Goal: Task Accomplishment & Management: Complete application form

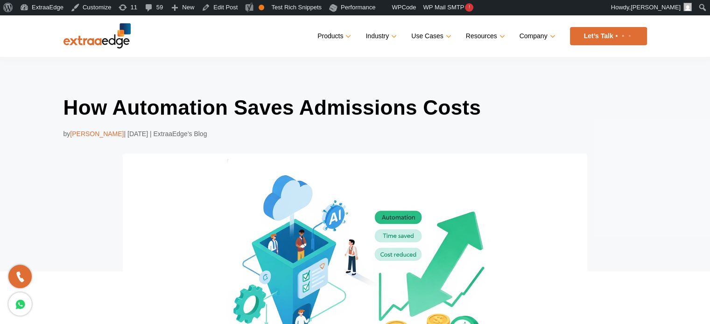
click at [119, 184] on div "How Automation Saves Admissions Costs by Prathmesh Ninghot | Aug 19, 2025 | Ext…" at bounding box center [354, 254] width 583 height 320
click at [29, 137] on div "How Automation Saves Admissions Costs by Prathmesh Ninghot | Aug 19, 2025 | Ext…" at bounding box center [355, 236] width 710 height 358
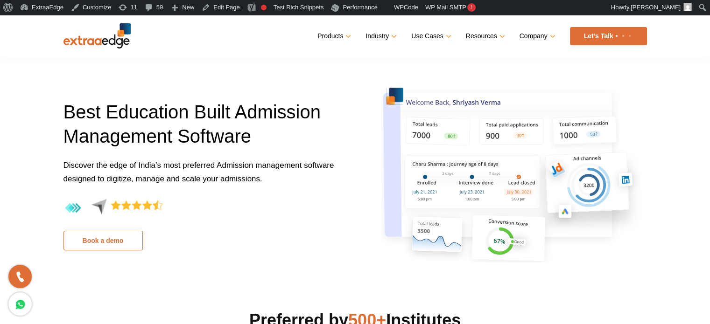
click at [103, 238] on link "Book a demo" at bounding box center [102, 241] width 79 height 20
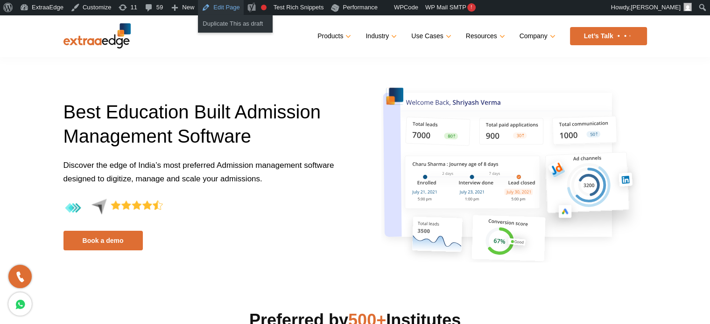
click at [216, 9] on link "Edit Page" at bounding box center [220, 7] width 45 height 15
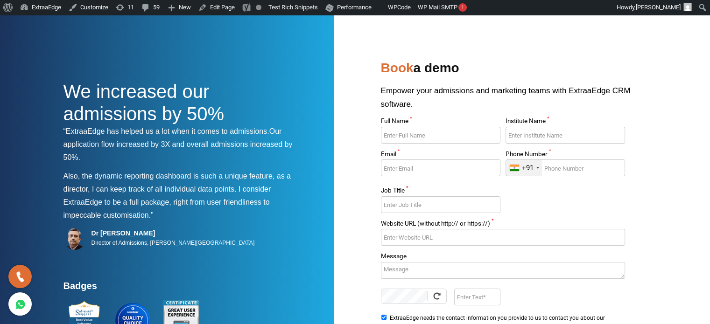
click at [416, 136] on input "Full Name *" at bounding box center [440, 135] width 119 height 17
click at [429, 137] on input "Sumittets" at bounding box center [440, 135] width 119 height 17
type input "Sumit Test"
click at [522, 139] on input "Institute Name *" at bounding box center [564, 135] width 119 height 17
click at [470, 173] on input "Email *" at bounding box center [440, 168] width 119 height 17
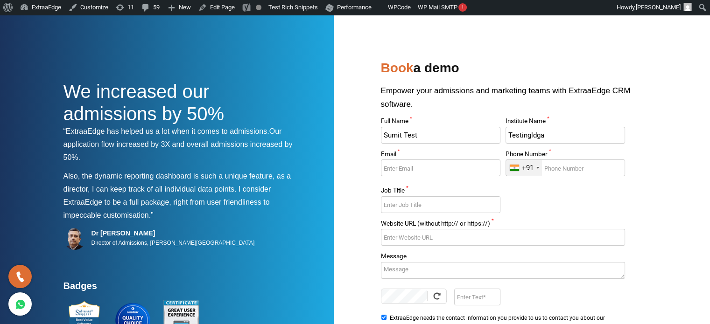
click at [508, 136] on input "Testingldga" at bounding box center [564, 135] width 119 height 17
type input "S"
type input "Sumeet Testing Ldga"
click at [426, 173] on input "Email *" at bounding box center [440, 168] width 119 height 17
type input "ldga@gmail.com"
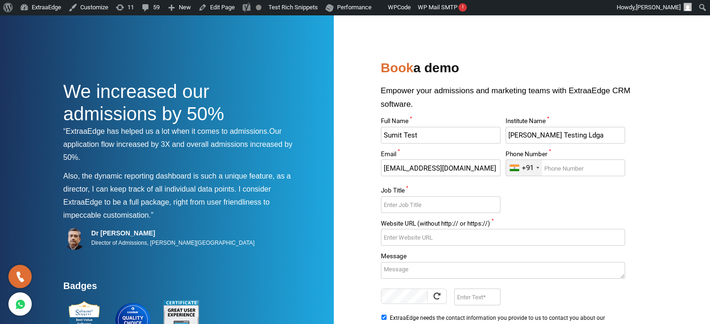
click at [564, 168] on input "Phone Number *" at bounding box center [564, 168] width 119 height 17
type input "8635749125"
click at [657, 161] on section "We increased our admissions by 50% “ExtraaEdge has helped us a lot when it come…" at bounding box center [355, 225] width 710 height 420
click at [424, 206] on input "Job Title *" at bounding box center [440, 204] width 119 height 17
type input "Pp"
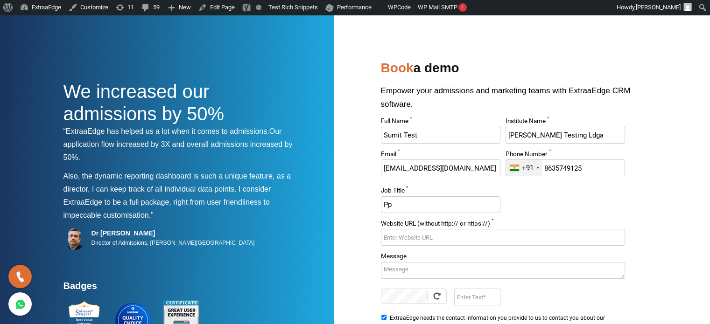
click at [407, 242] on input "Website URL (without http:// or https://) *" at bounding box center [503, 237] width 244 height 17
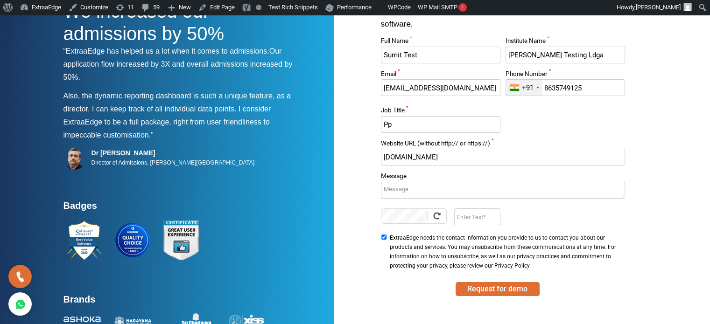
scroll to position [93, 0]
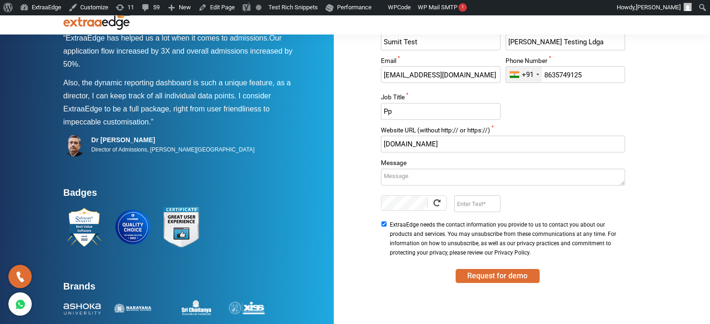
type input "www.pp.com"
click at [429, 177] on textarea "Message" at bounding box center [503, 177] width 244 height 17
type textarea "dsv"
click at [474, 201] on input "Enter Text" at bounding box center [477, 203] width 46 height 17
click at [354, 177] on div "We increased our admissions by 50% “ExtraaEdge has helped us a lot when it come…" at bounding box center [354, 141] width 583 height 355
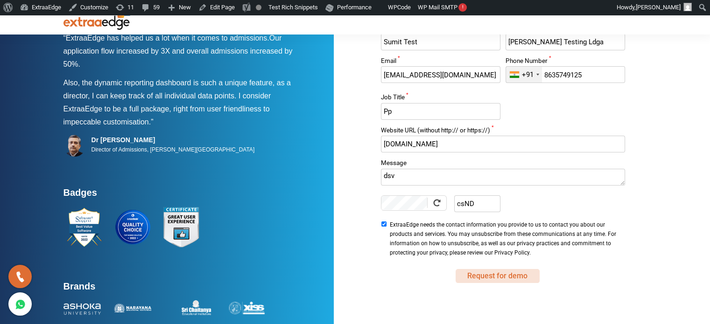
click at [487, 274] on button "Request for demo" at bounding box center [497, 276] width 84 height 14
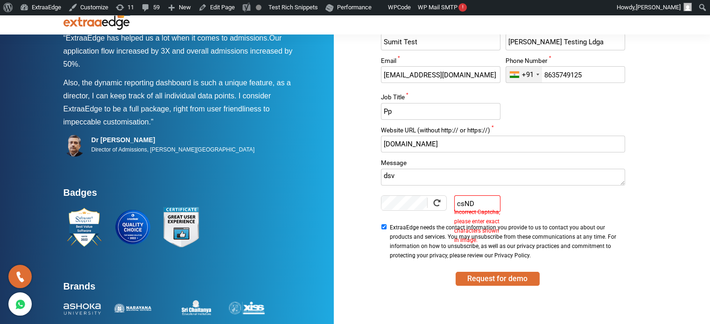
click at [488, 203] on input "csND" at bounding box center [477, 203] width 46 height 17
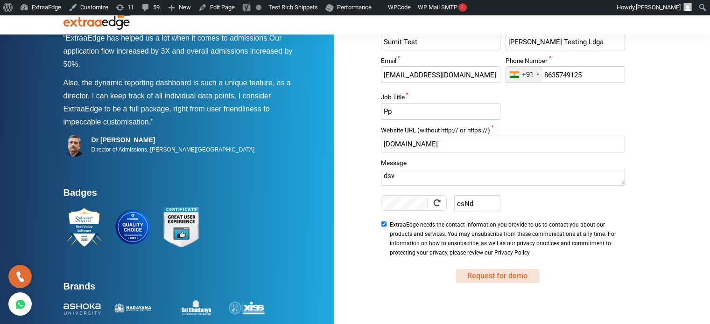
click at [494, 273] on button "Request for demo" at bounding box center [497, 276] width 84 height 14
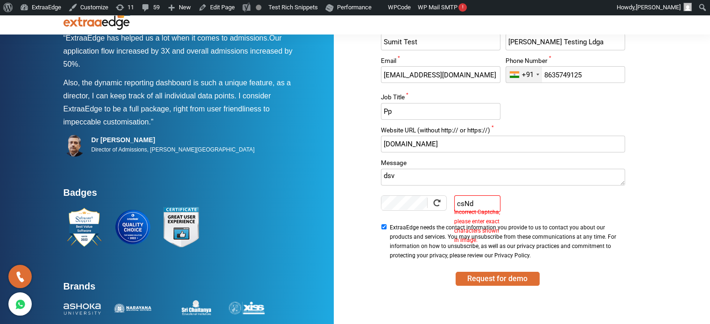
click at [463, 203] on input "csNd" at bounding box center [477, 203] width 46 height 17
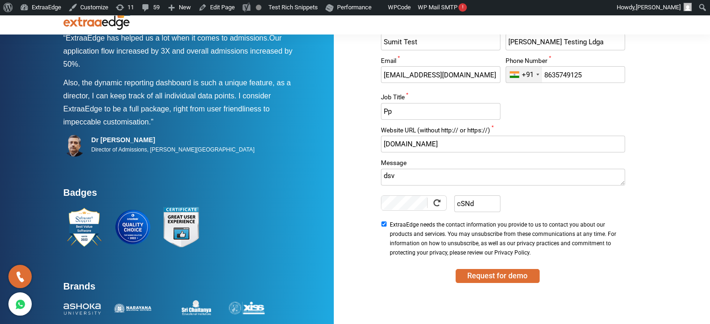
type input "cSNd"
click at [349, 182] on div "We increased our admissions by 50% “ExtraaEdge has helped us a lot when it come…" at bounding box center [354, 141] width 583 height 355
click at [484, 276] on button "Request for demo" at bounding box center [497, 276] width 84 height 14
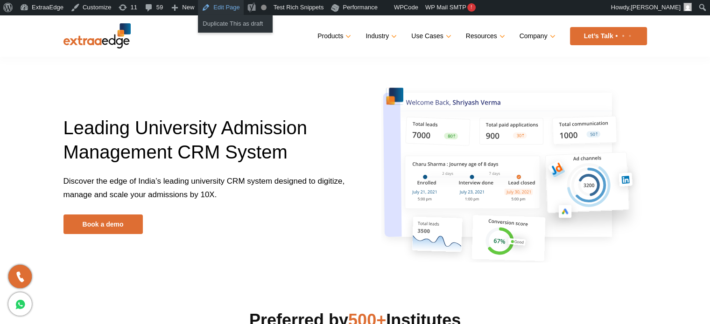
click at [206, 11] on link "Edit Page" at bounding box center [220, 7] width 45 height 15
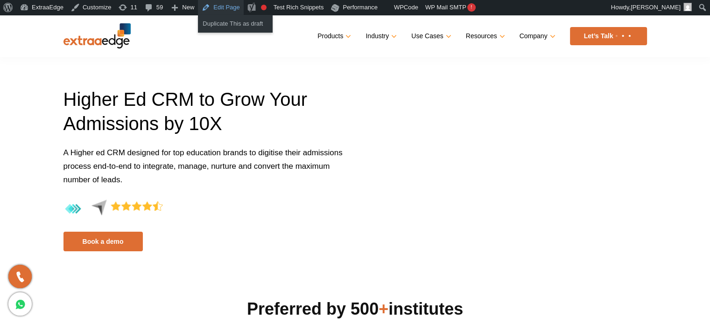
click at [216, 5] on link "Edit Page" at bounding box center [220, 7] width 45 height 15
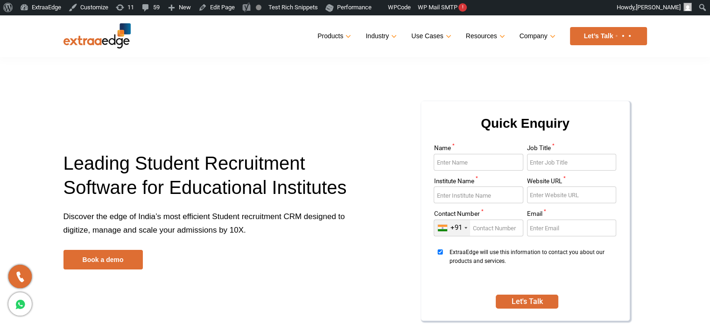
click at [360, 93] on div "Quick Enquiry Name * Job Title * Institute Name * Website URL * Contact Number …" at bounding box center [504, 210] width 299 height 247
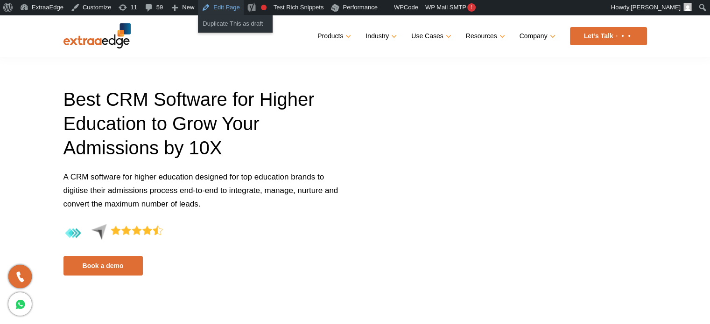
click at [209, 8] on link "Edit Page" at bounding box center [220, 7] width 45 height 15
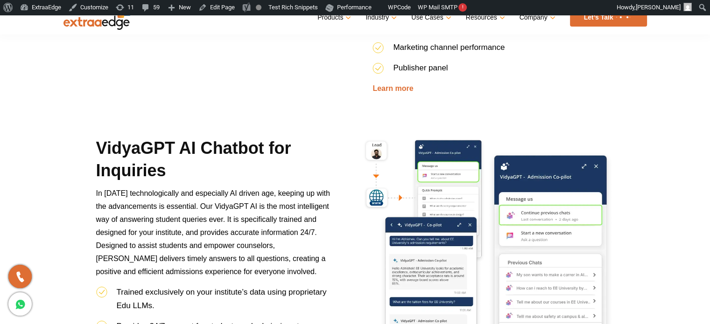
scroll to position [1586, 0]
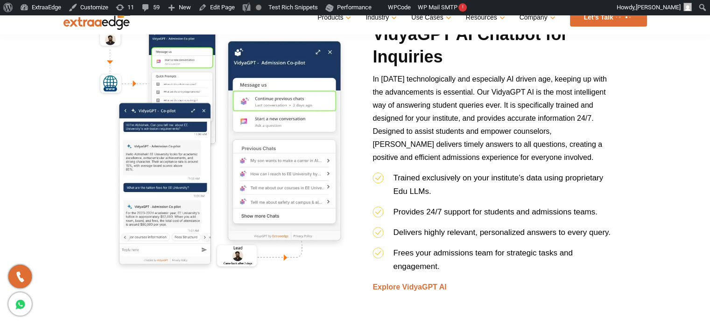
scroll to position [2194, 0]
